Goal: Task Accomplishment & Management: Manage account settings

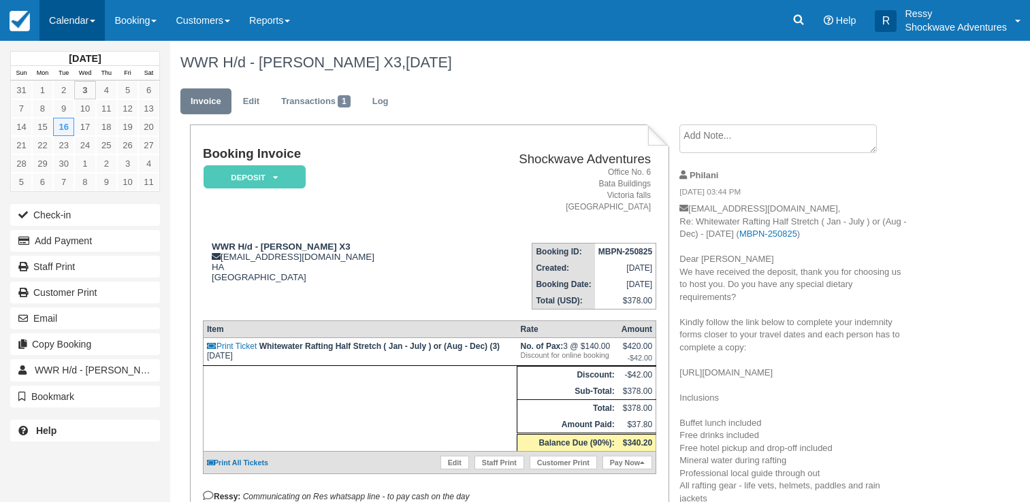
scroll to position [16, 0]
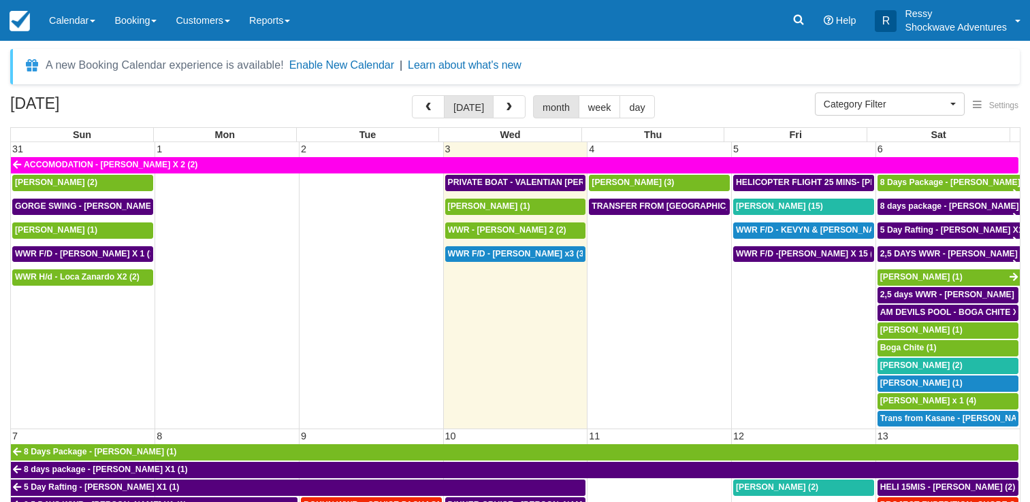
select select
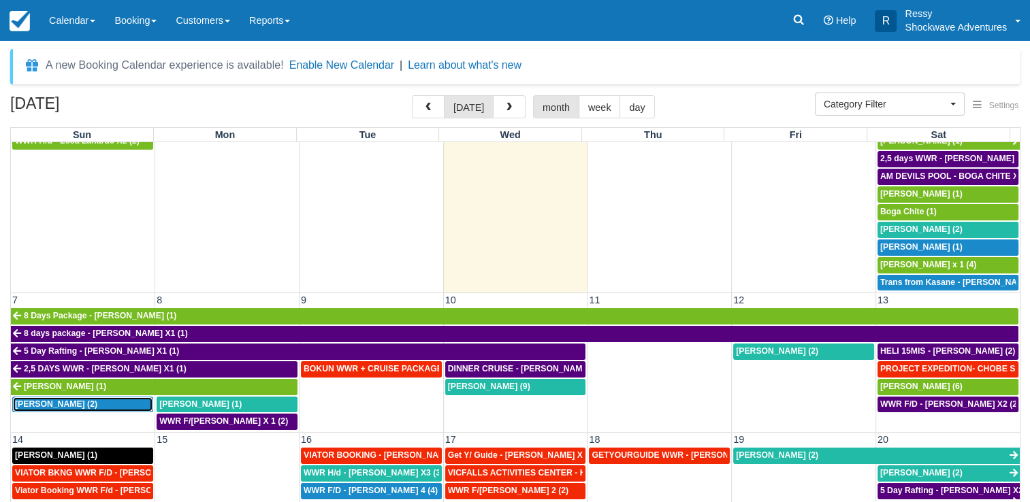
click at [54, 400] on span "Kathleen Burkhardt (2)" at bounding box center [56, 405] width 82 height 10
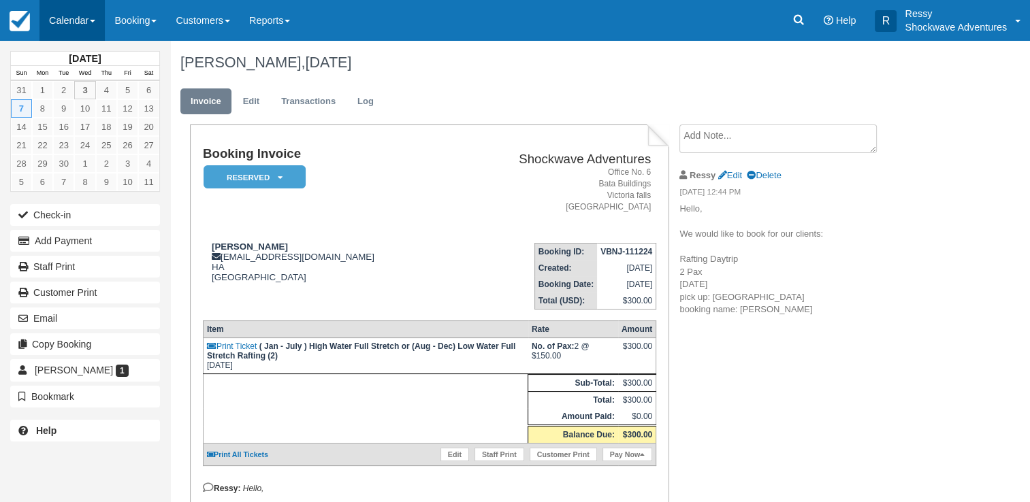
click at [82, 15] on link "Calendar" at bounding box center [71, 20] width 65 height 41
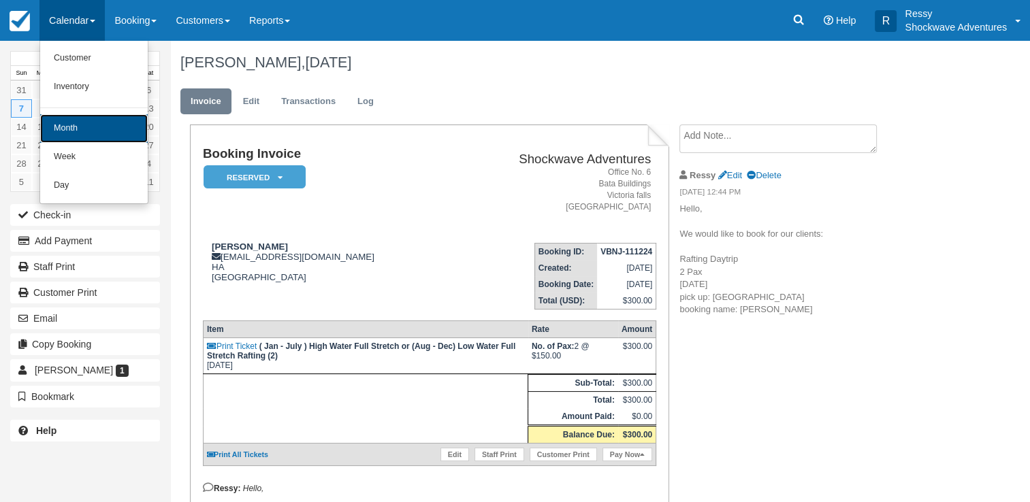
click at [116, 125] on link "Month" at bounding box center [94, 128] width 108 height 29
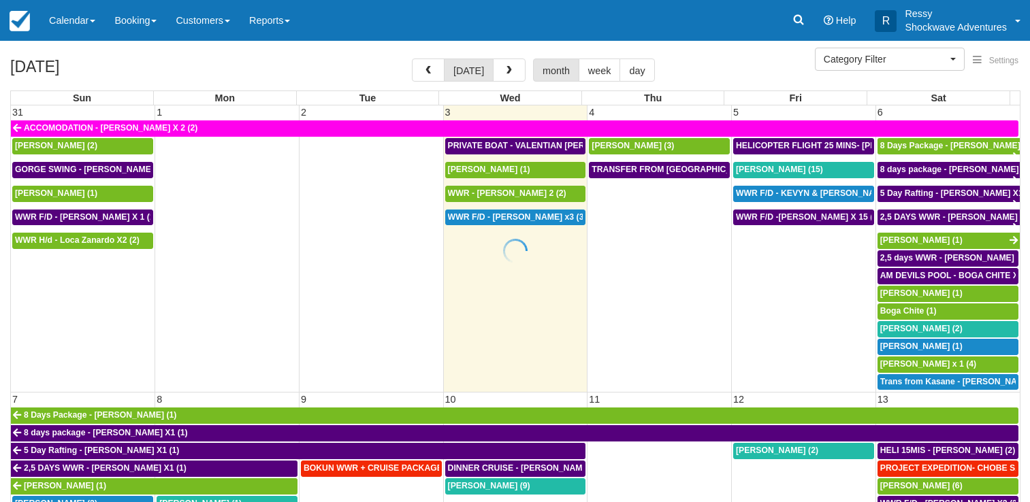
select select
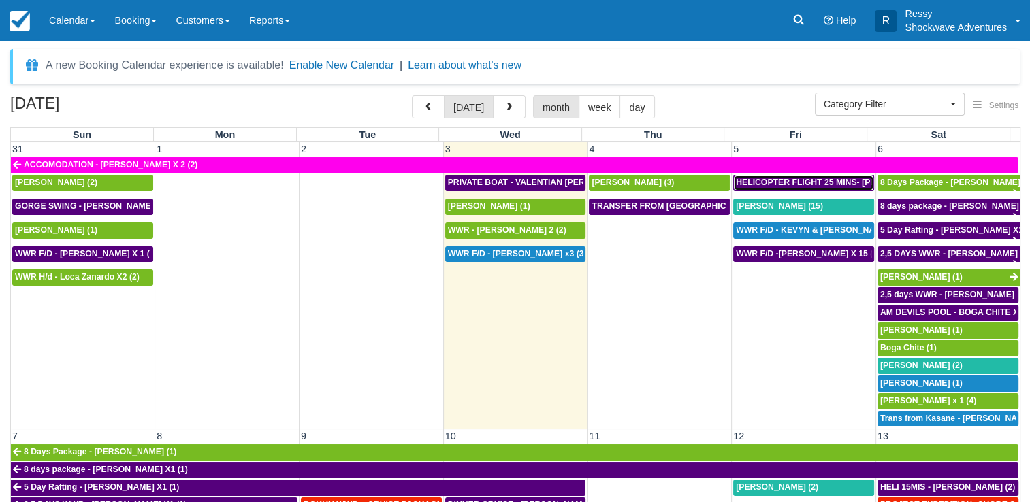
click at [787, 186] on div "HELICOPTER FLIGHT 25 MINS- [PERSON_NAME] X1 (1)" at bounding box center [803, 183] width 135 height 11
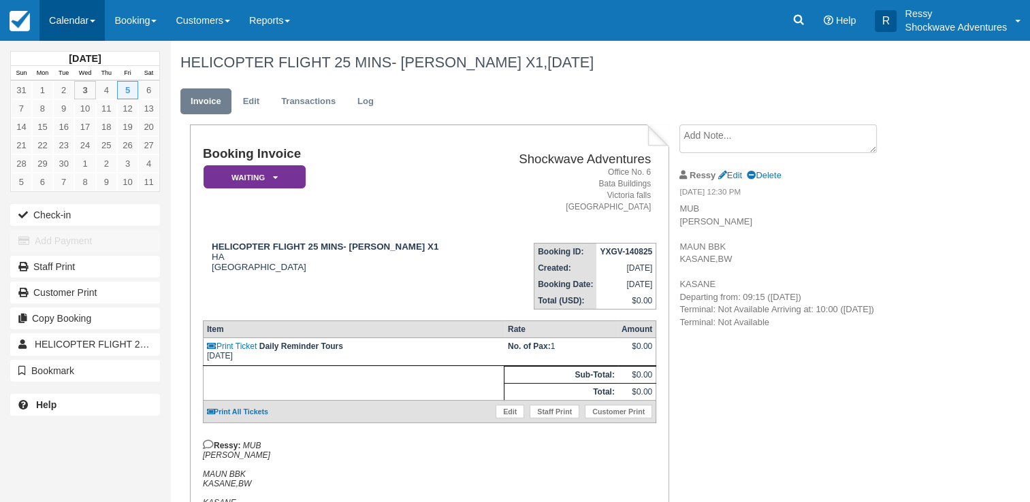
click at [91, 14] on link "Calendar" at bounding box center [71, 20] width 65 height 41
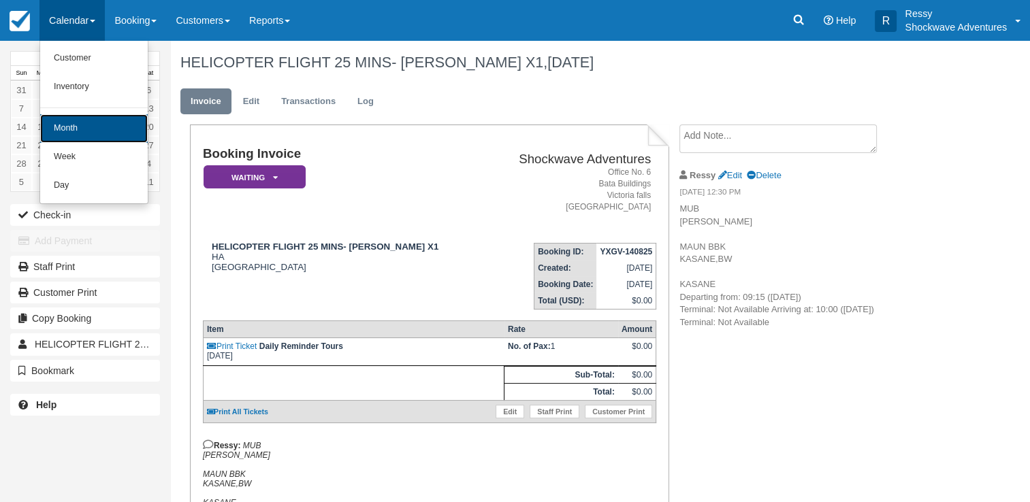
click at [79, 124] on link "Month" at bounding box center [94, 128] width 108 height 29
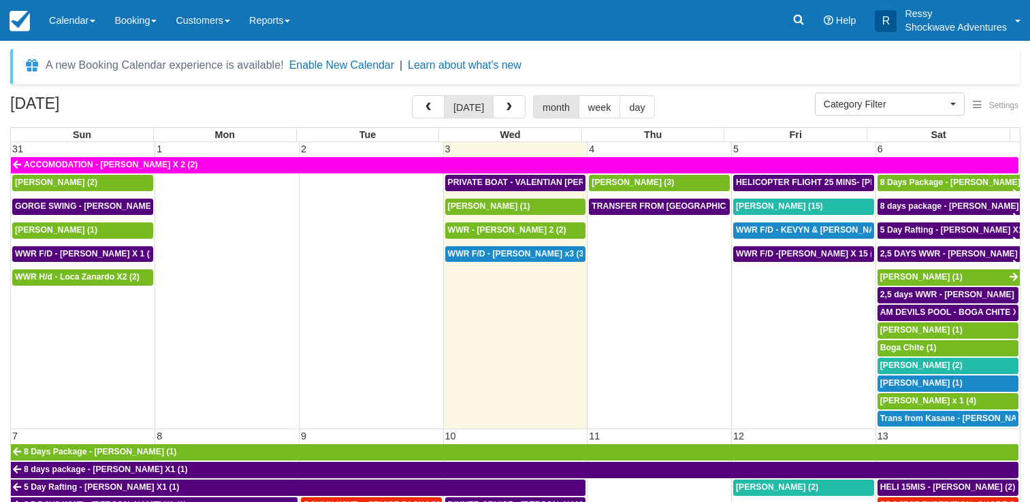
select select
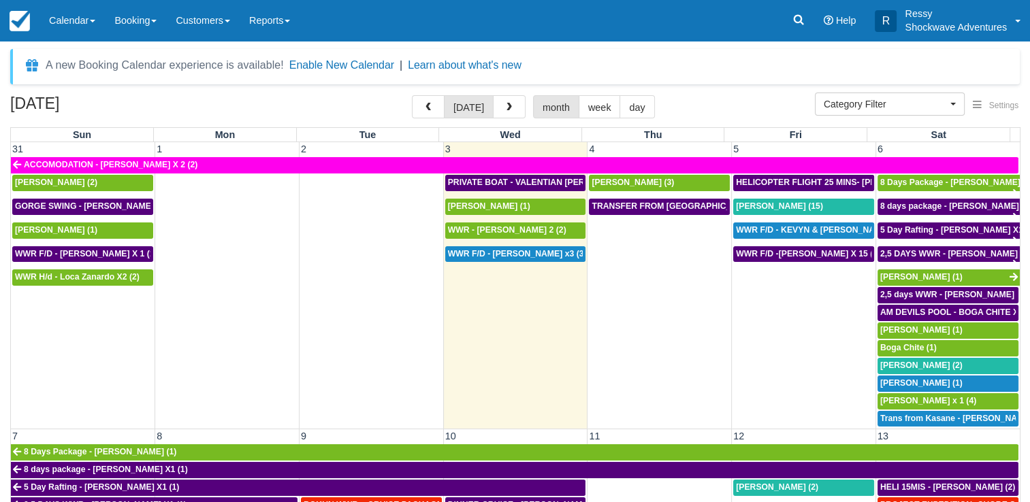
scroll to position [136, 0]
